Goal: Find specific page/section: Find specific page/section

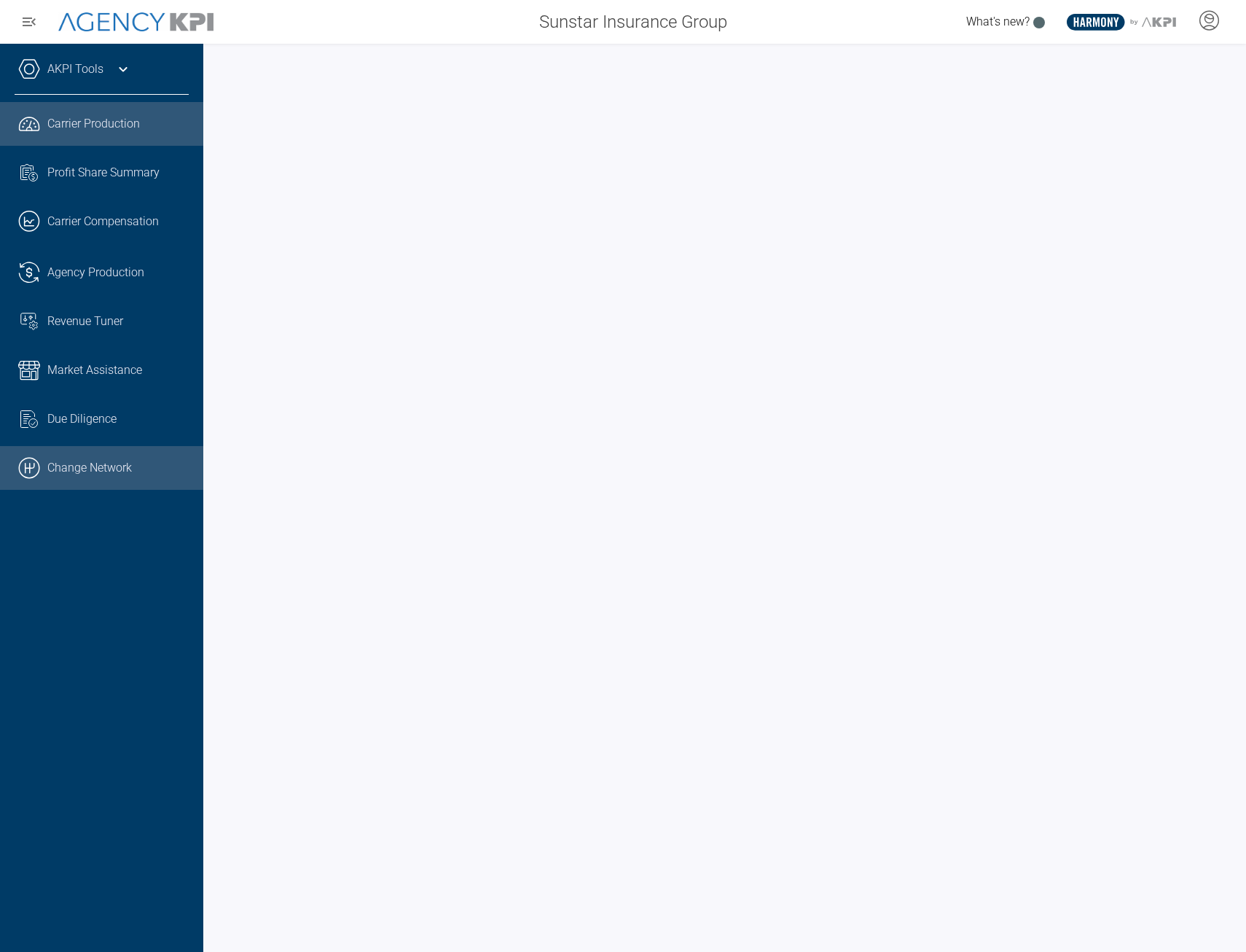
click at [74, 472] on link ".cls-1{fill:none;stroke:#000;stroke-linecap:round;stroke-linejoin:round;stroke-…" at bounding box center [101, 467] width 204 height 44
